Goal: Information Seeking & Learning: Learn about a topic

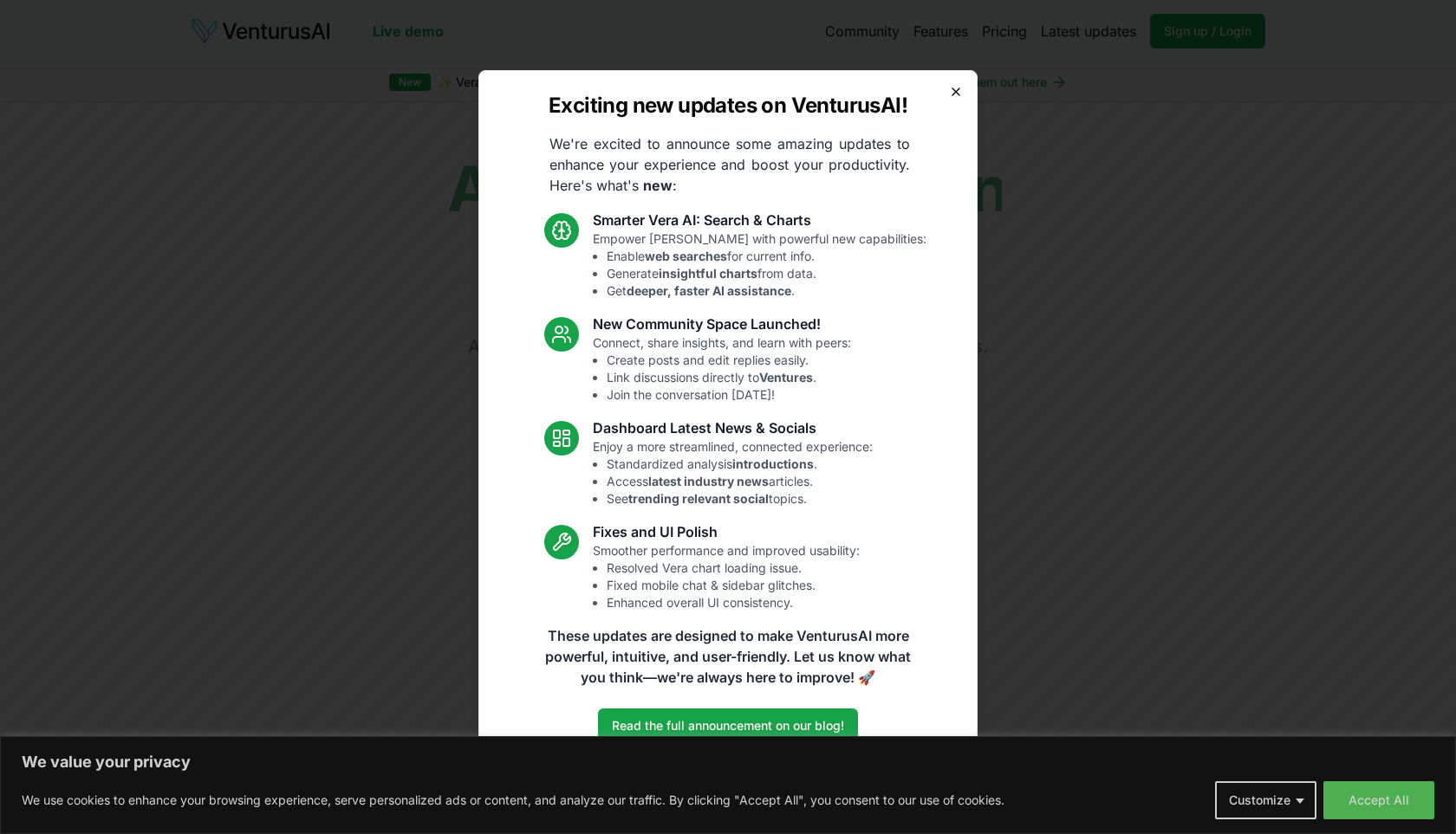
click at [953, 86] on icon "button" at bounding box center [956, 92] width 14 height 14
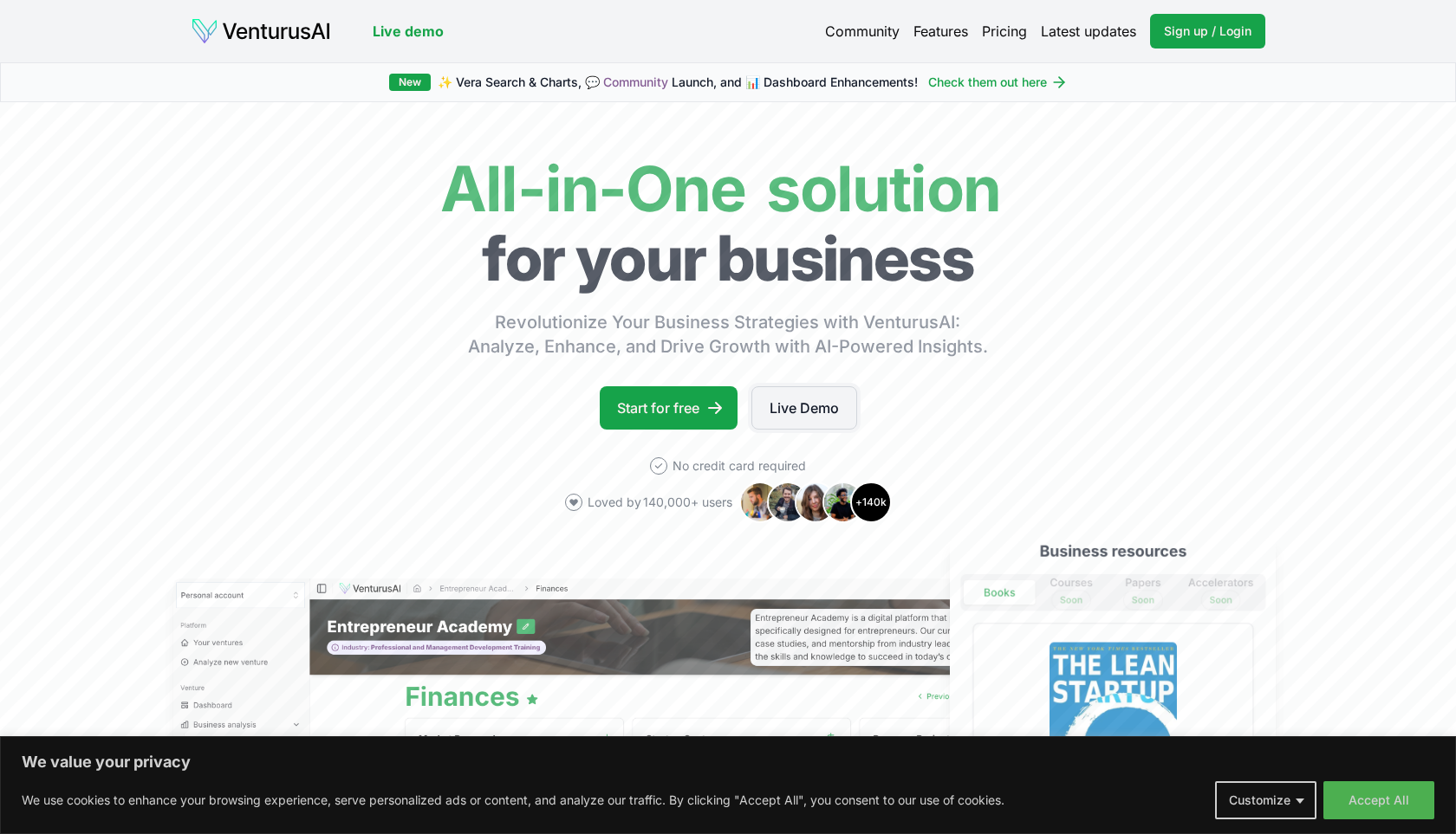
click at [784, 407] on link "Live Demo" at bounding box center [804, 408] width 106 height 43
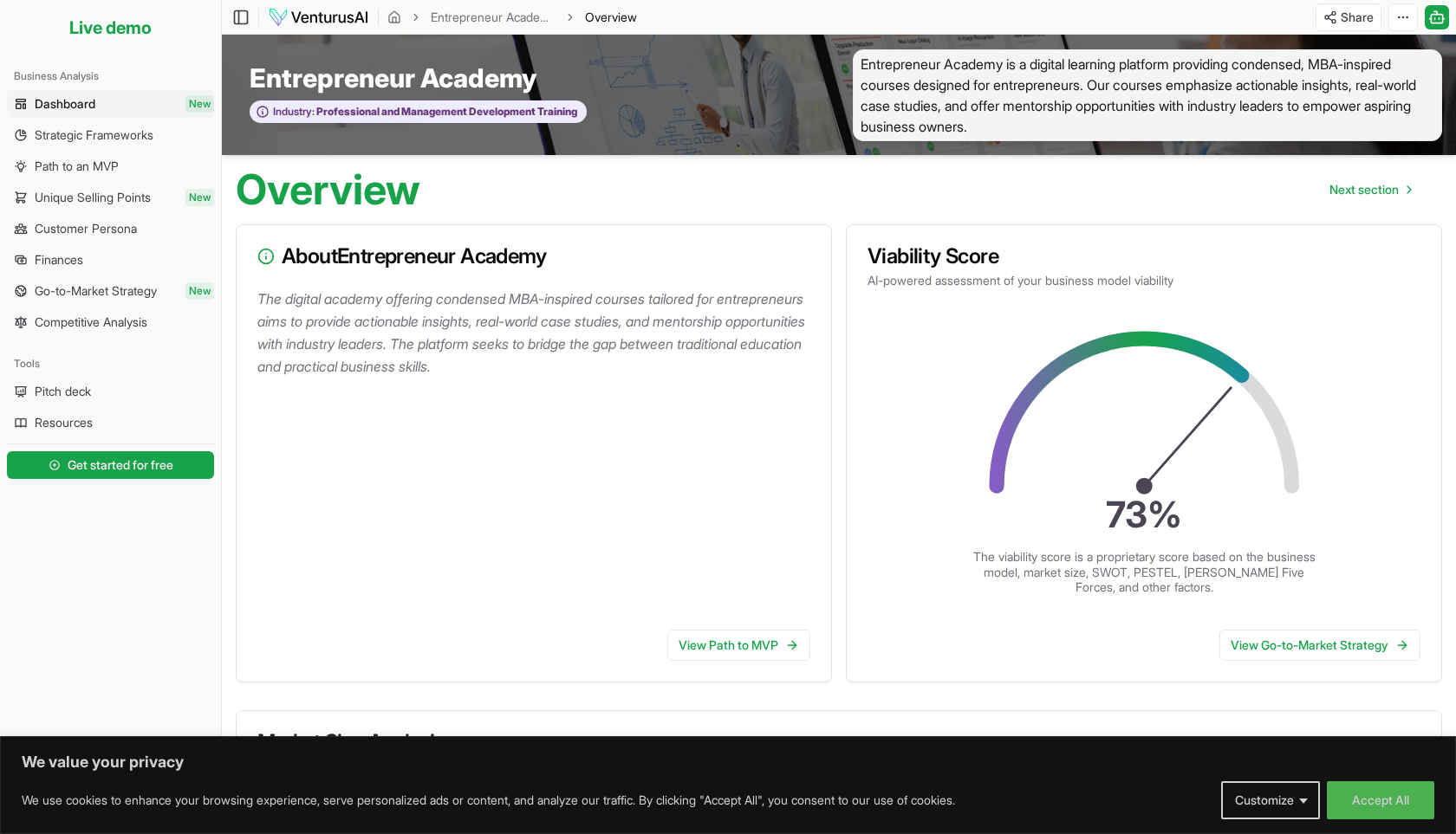
click at [95, 110] on span "Dashboard" at bounding box center [65, 104] width 61 height 17
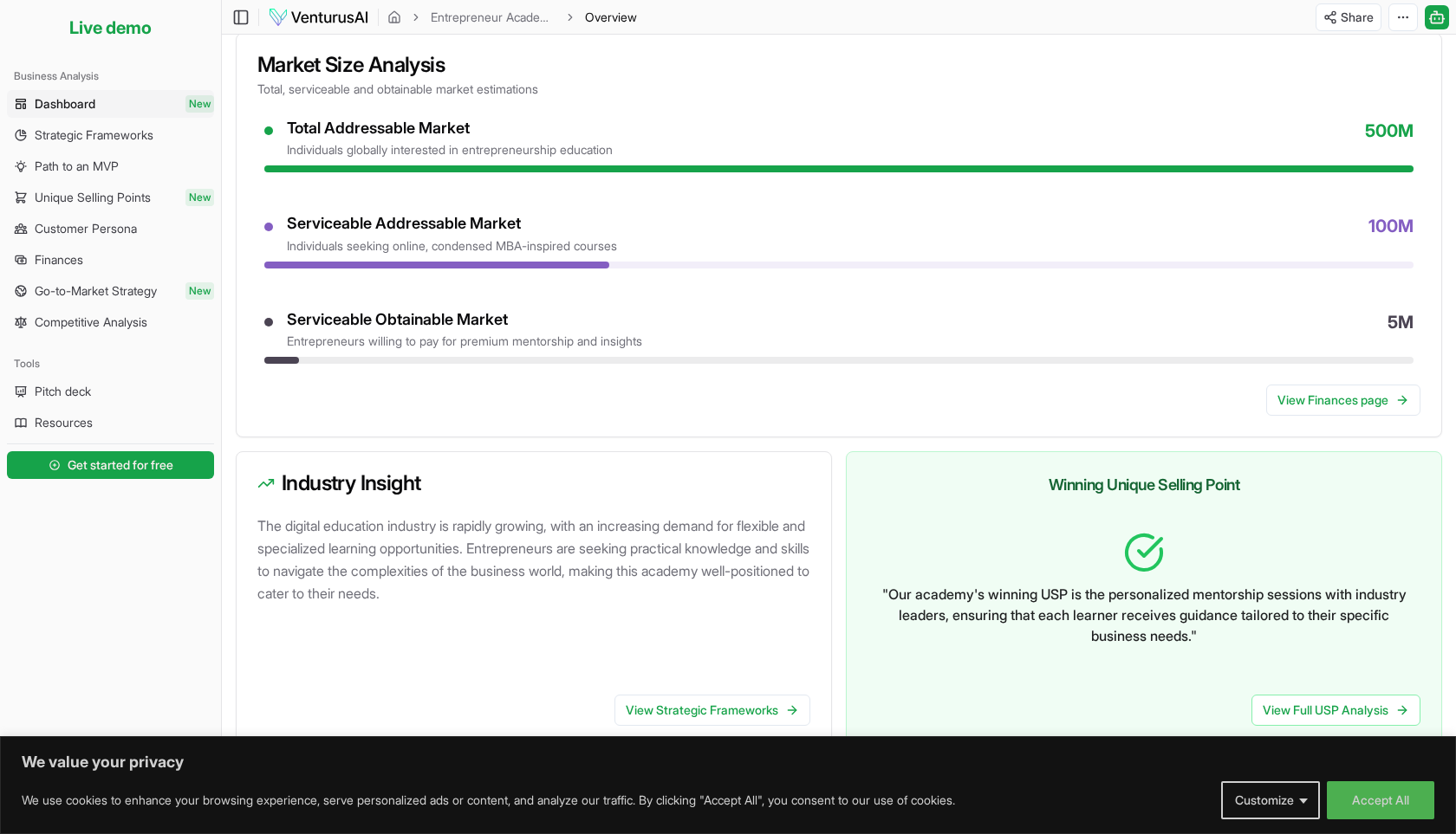
scroll to position [741, 0]
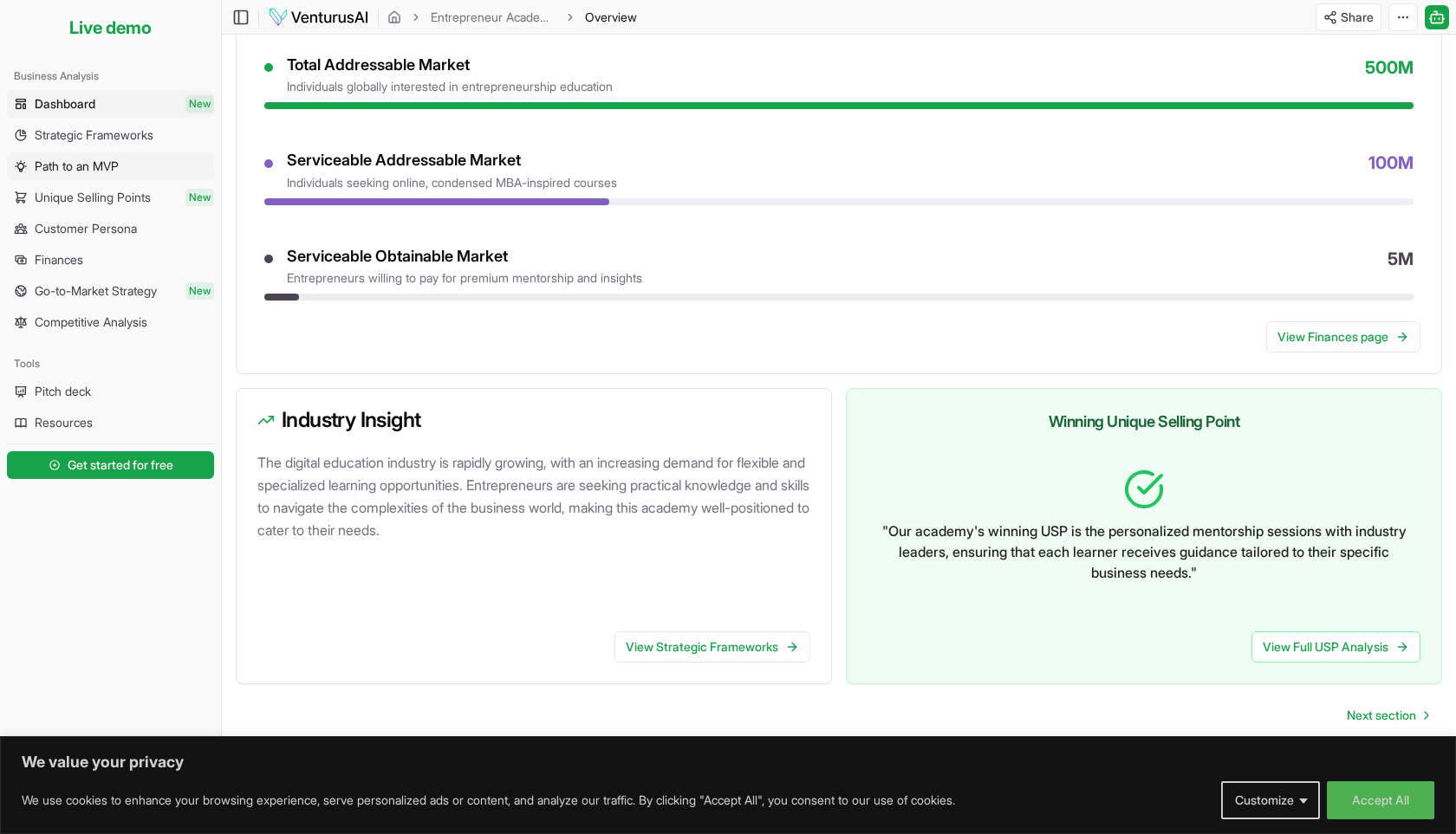
click at [119, 167] on span "Path to an MVP" at bounding box center [76, 166] width 84 height 17
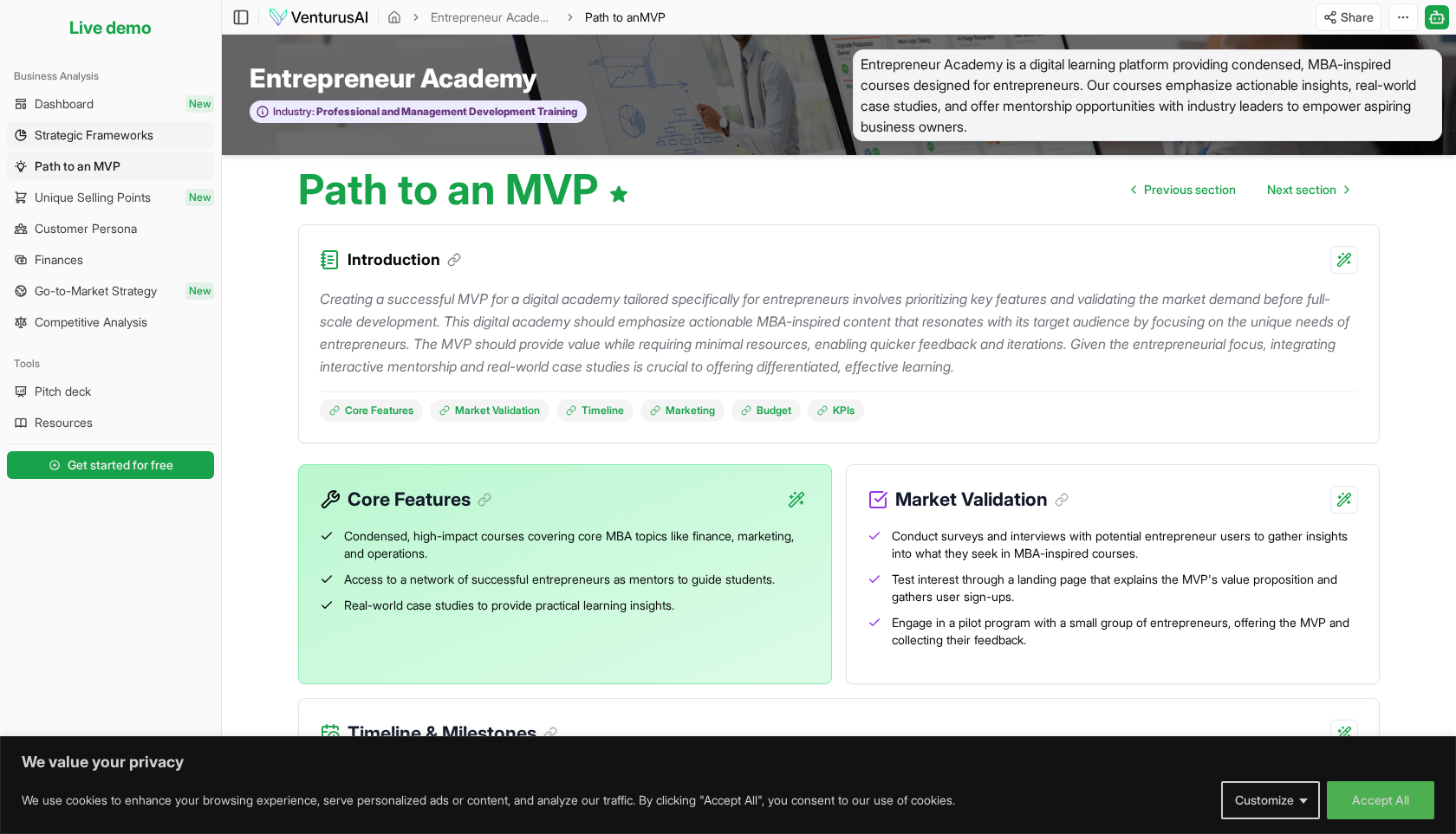
click at [109, 132] on span "Strategic Frameworks" at bounding box center [94, 135] width 119 height 17
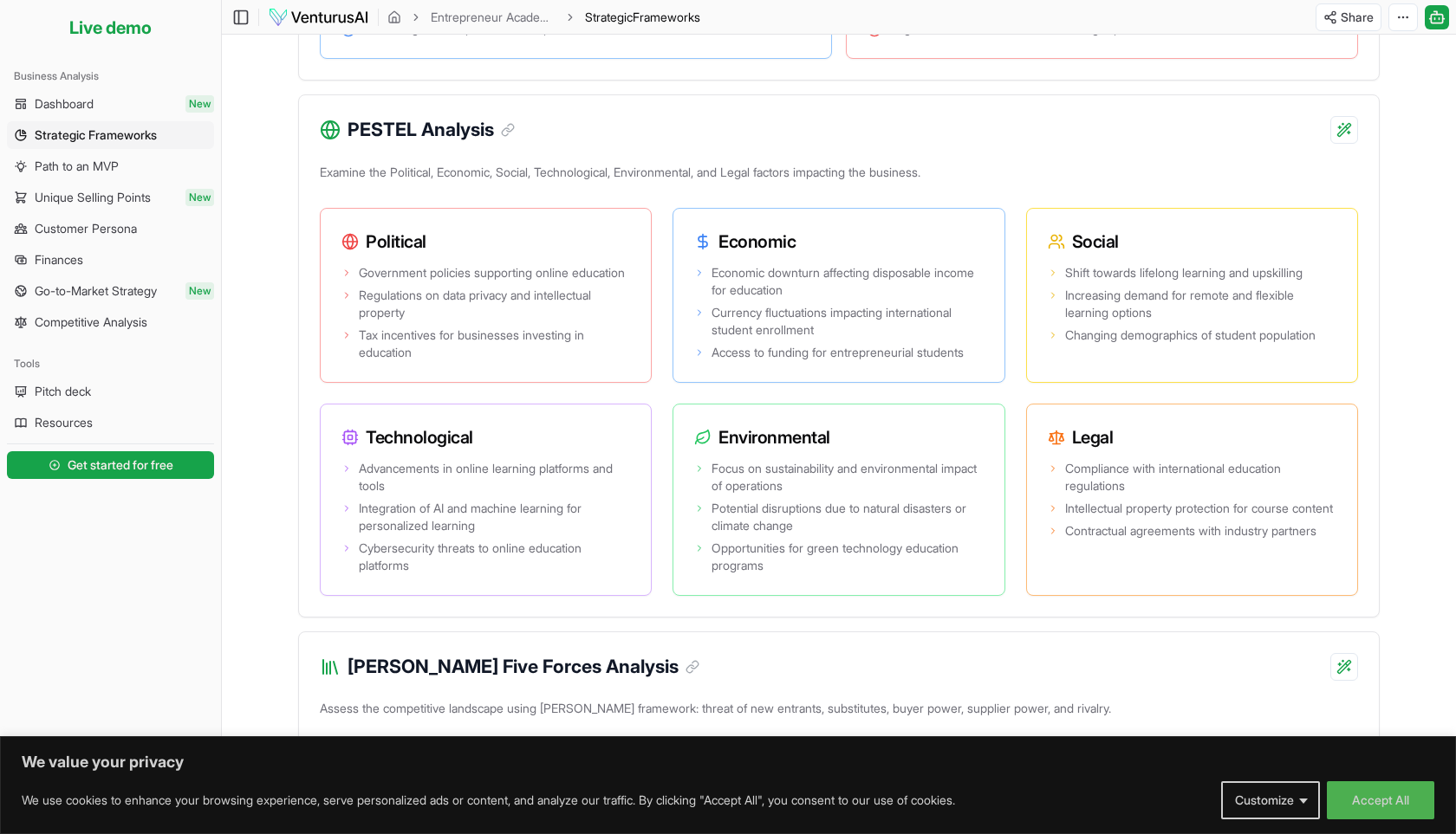
scroll to position [1169, 0]
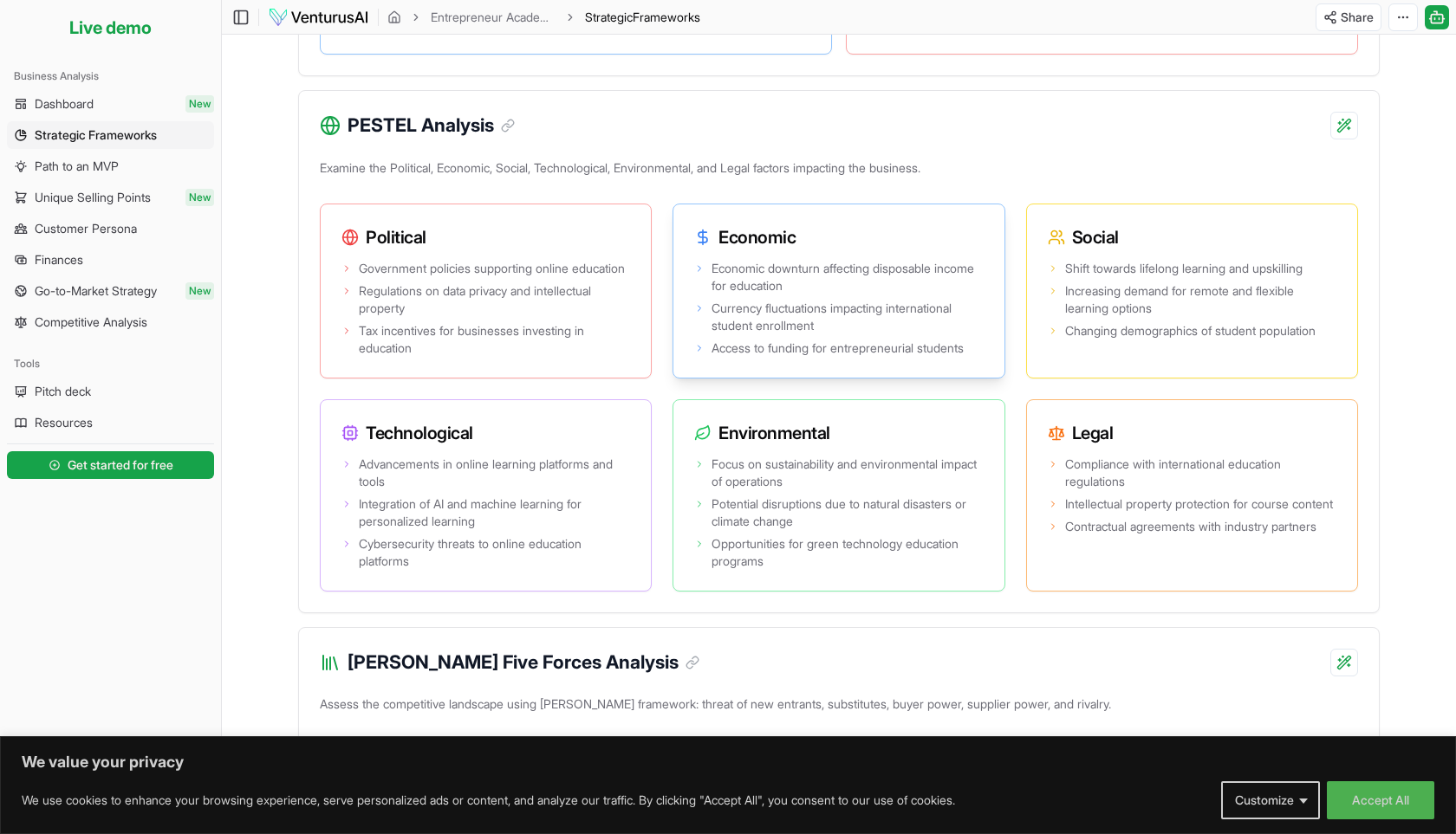
click at [798, 294] on span "Economic downturn affecting disposable income for education" at bounding box center [846, 277] width 271 height 35
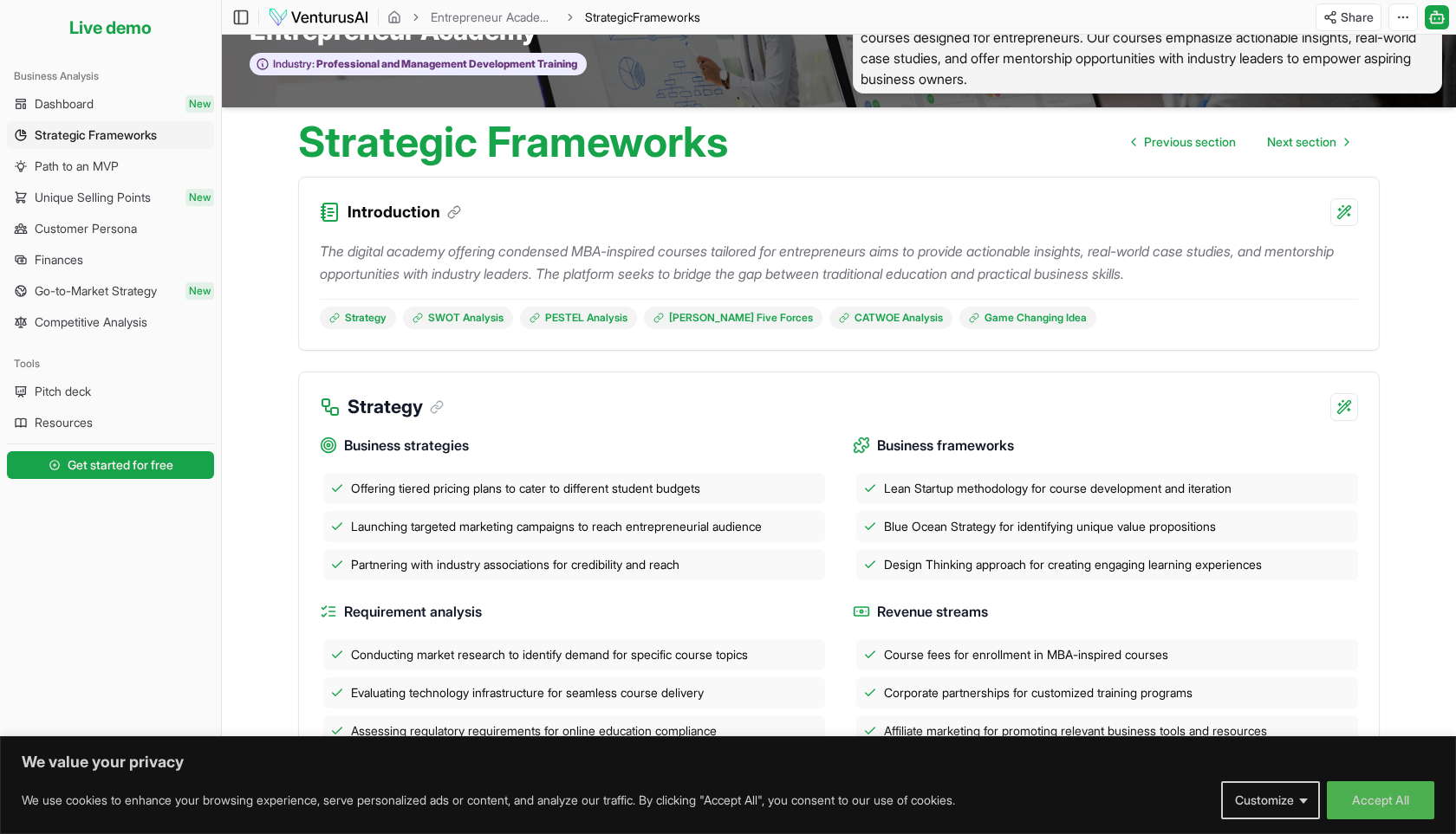
scroll to position [0, 0]
